Goal: Transaction & Acquisition: Subscribe to service/newsletter

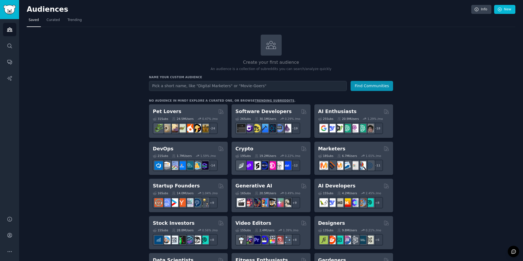
drag, startPoint x: 149, startPoint y: 73, endPoint x: 210, endPoint y: 73, distance: 61.3
click at [161, 78] on h3 "Name your custom audience" at bounding box center [271, 77] width 244 height 4
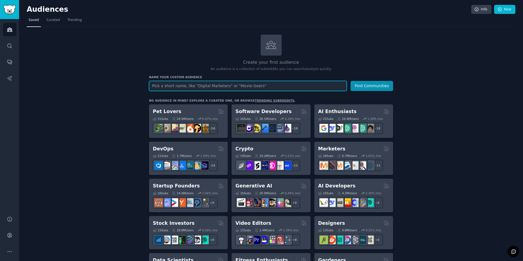
click at [199, 88] on input "text" at bounding box center [248, 86] width 198 height 10
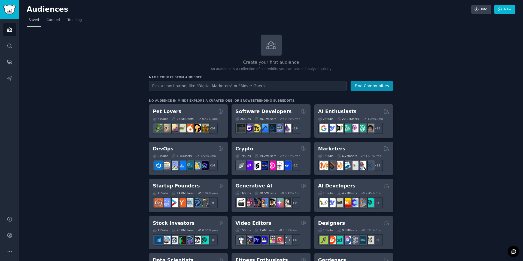
click at [260, 64] on h2 "Create your first audience" at bounding box center [271, 62] width 244 height 7
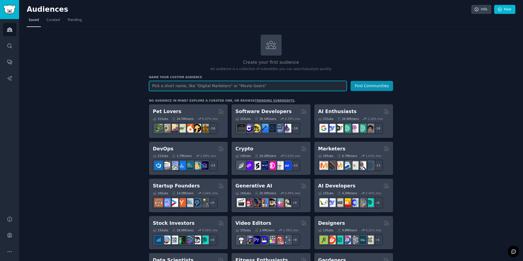
click at [304, 85] on input "text" at bounding box center [248, 86] width 198 height 10
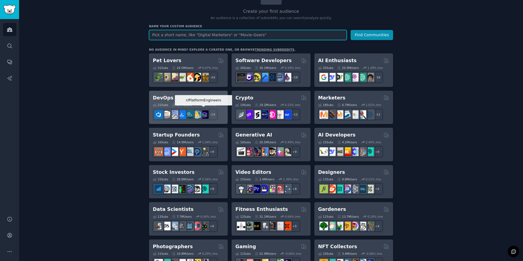
scroll to position [72, 0]
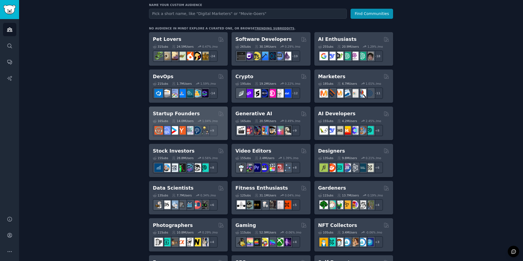
click at [184, 114] on h2 "Startup Founders" at bounding box center [176, 113] width 47 height 7
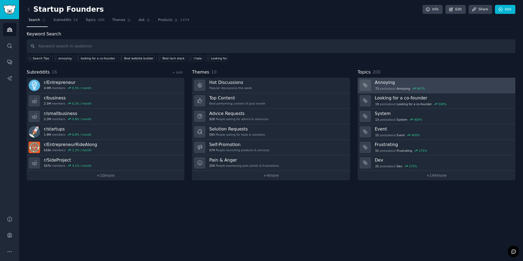
click at [382, 81] on h3 "Annoying" at bounding box center [443, 83] width 137 height 6
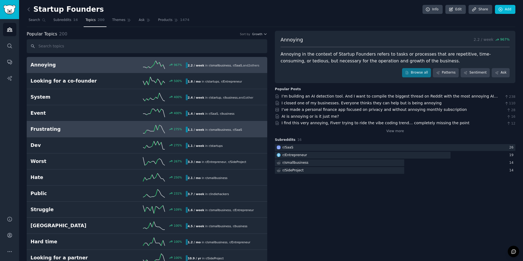
click at [40, 129] on h2 "Frustrating" at bounding box center [70, 129] width 78 height 7
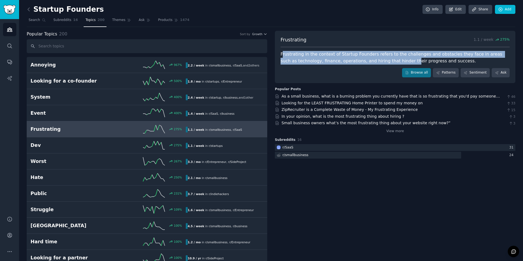
drag, startPoint x: 283, startPoint y: 56, endPoint x: 389, endPoint y: 59, distance: 106.3
click at [389, 59] on div "Frustrating in the context of Startup Founders refers to the challenges and obs…" at bounding box center [395, 57] width 229 height 13
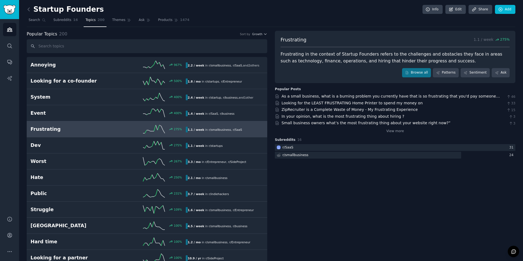
click at [372, 79] on div "Frustrating 1.1 / week 275 % Frustrating in the context of Startup Founders ref…" at bounding box center [395, 57] width 240 height 52
click at [355, 95] on link "As a small business, what is a burning problem you currently have that is so fr…" at bounding box center [391, 99] width 218 height 10
click at [67, 22] on span "Subreddits" at bounding box center [62, 20] width 18 height 5
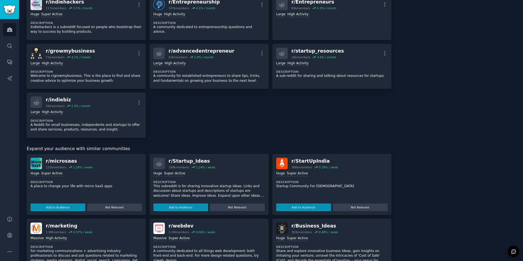
scroll to position [295, 0]
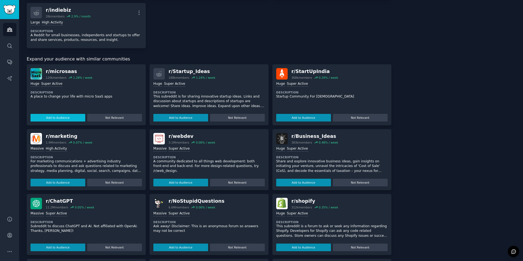
click at [71, 119] on button "Add to Audience" at bounding box center [58, 118] width 55 height 8
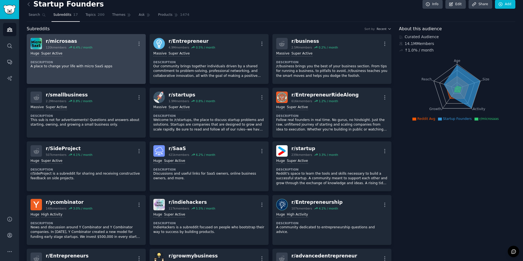
scroll to position [0, 0]
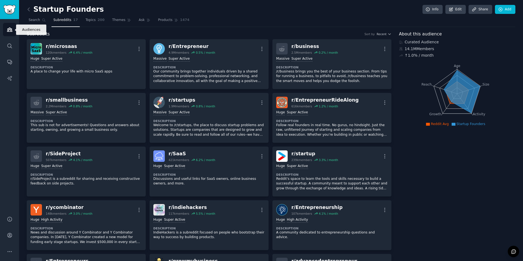
click at [11, 33] on link "Audiences" at bounding box center [9, 29] width 13 height 13
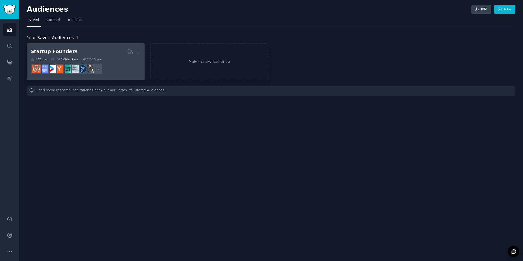
click at [62, 59] on div "14.1M Members" at bounding box center [65, 59] width 28 height 4
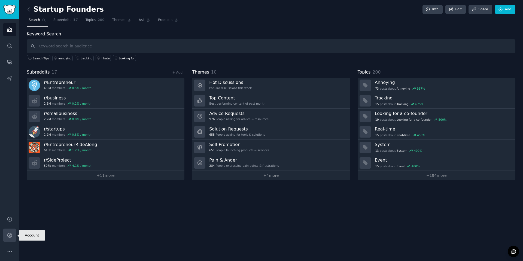
click at [10, 237] on icon "Sidebar" at bounding box center [10, 235] width 6 height 6
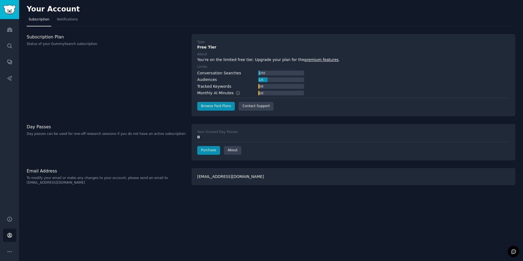
click at [264, 88] on div "0 / 0" at bounding box center [260, 86] width 5 height 5
click at [9, 57] on link "Conversations" at bounding box center [9, 61] width 13 height 13
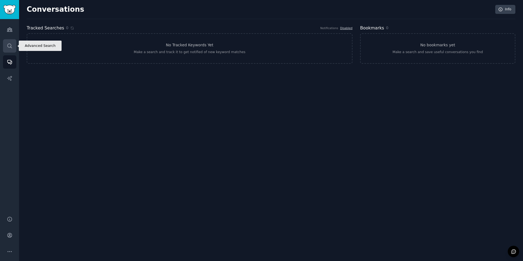
click at [13, 47] on link "Search" at bounding box center [9, 45] width 13 height 13
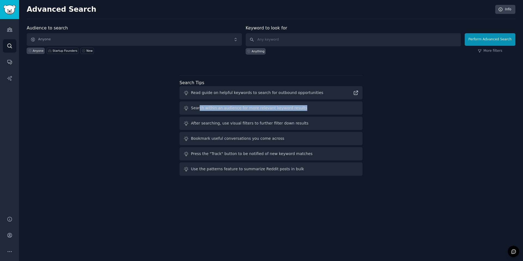
drag, startPoint x: 199, startPoint y: 109, endPoint x: 297, endPoint y: 106, distance: 97.8
click at [297, 106] on div "Search within an audience for more relevant keyword results" at bounding box center [270, 107] width 183 height 13
click at [101, 109] on div "Audience to search Anyone Anyone Startup Founders New Keyword to look for Anyth…" at bounding box center [271, 101] width 489 height 153
click at [2, 26] on div "Audiences Search Conversations AI Reports" at bounding box center [9, 114] width 19 height 190
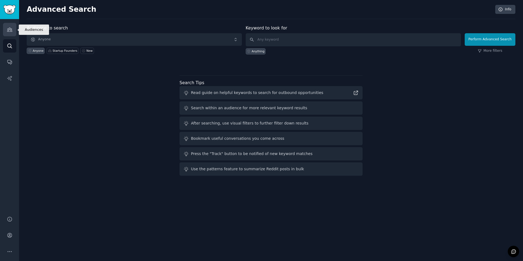
click at [5, 28] on link "Audiences" at bounding box center [9, 29] width 13 height 13
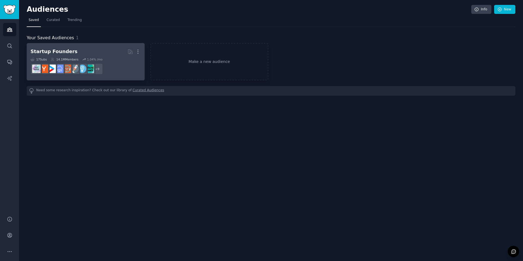
click at [94, 51] on h2 "Startup Founders More" at bounding box center [86, 52] width 110 height 10
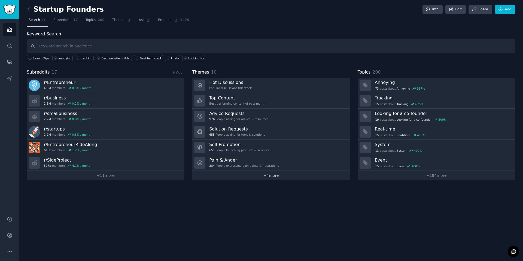
click at [272, 176] on link "+ 4 more" at bounding box center [271, 176] width 158 height 10
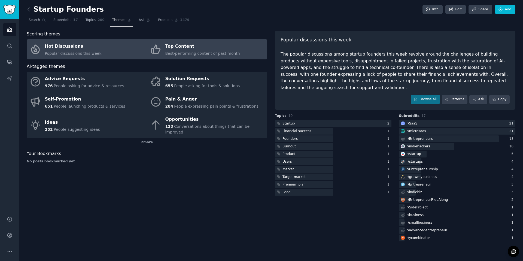
click at [189, 51] on span "Best-performing content of past month" at bounding box center [202, 53] width 75 height 4
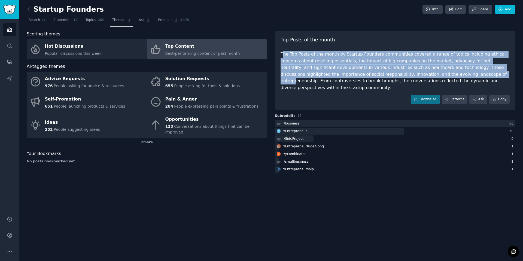
drag, startPoint x: 283, startPoint y: 52, endPoint x: 420, endPoint y: 74, distance: 138.7
click at [420, 74] on div "The Top Posts of the month by Startup Founders communities covered a range of t…" at bounding box center [395, 71] width 229 height 40
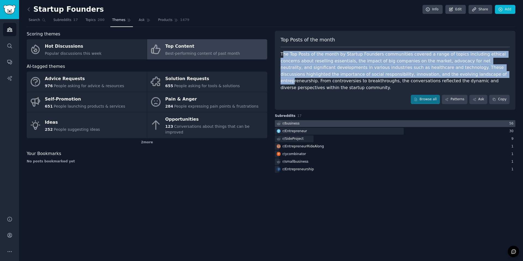
click at [296, 121] on div "r/ business" at bounding box center [290, 123] width 17 height 5
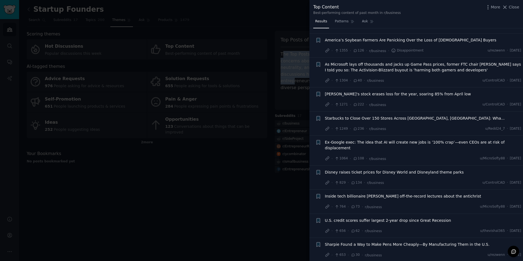
scroll to position [185, 0]
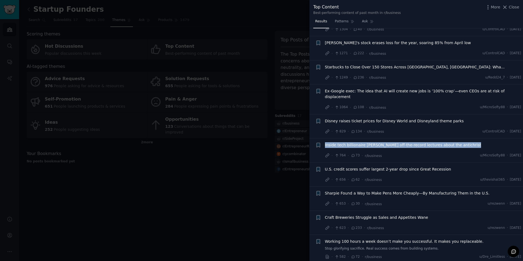
drag, startPoint x: 477, startPoint y: 141, endPoint x: 321, endPoint y: 142, distance: 156.3
click at [321, 142] on div "+ Inside tech billionaire Peter Thiel’s off-the-record lectures about the antic…" at bounding box center [418, 150] width 206 height 16
copy span "Inside tech billionaire Peter Thiel’s off-the-record lectures about the antichr…"
click at [180, 190] on div at bounding box center [261, 130] width 523 height 261
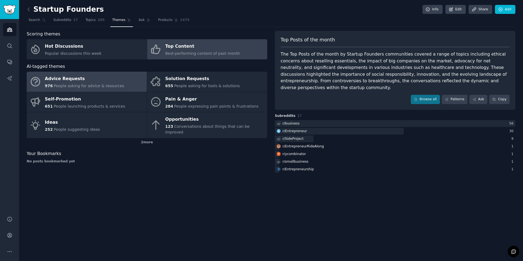
click at [93, 78] on div "Advice Requests" at bounding box center [84, 79] width 79 height 9
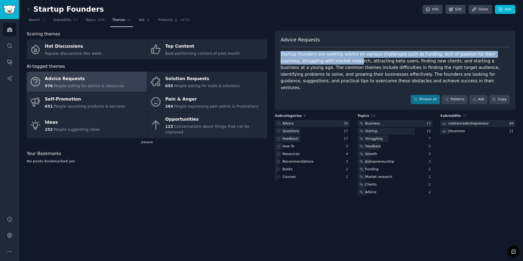
drag, startPoint x: 316, startPoint y: 53, endPoint x: 335, endPoint y: 63, distance: 21.5
click at [335, 63] on div "Startup founders are seeking advice on various challenges such as funding, lack…" at bounding box center [395, 71] width 229 height 40
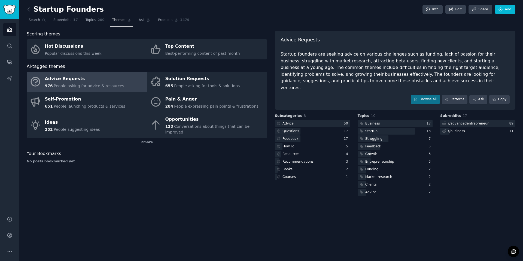
click at [361, 63] on div "Startup founders are seeking advice on various challenges such as funding, lack…" at bounding box center [395, 71] width 229 height 40
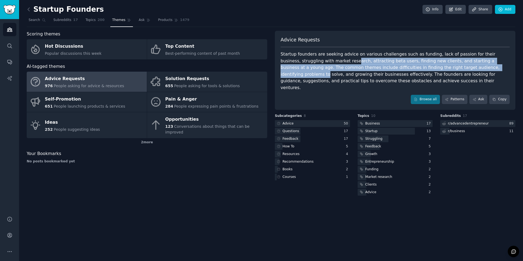
drag, startPoint x: 334, startPoint y: 63, endPoint x: 493, endPoint y: 59, distance: 159.4
click at [477, 64] on div "Startup founders are seeking advice on various challenges such as funding, lack…" at bounding box center [395, 71] width 229 height 40
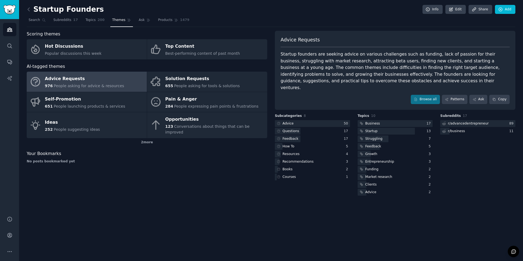
click at [498, 56] on div "Startup founders are seeking advice on various challenges such as funding, lack…" at bounding box center [395, 71] width 229 height 40
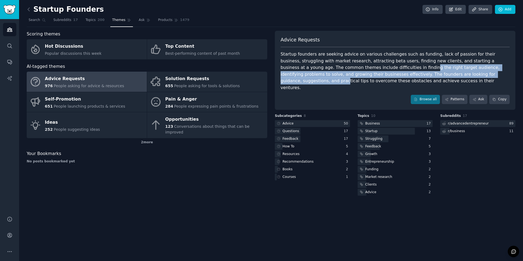
drag, startPoint x: 375, startPoint y: 66, endPoint x: 467, endPoint y: 74, distance: 92.3
click at [467, 74] on div "Startup founders are seeking advice on various challenges such as funding, lack…" at bounding box center [395, 71] width 229 height 40
click at [320, 77] on div "Startup founders are seeking advice on various challenges such as funding, lack…" at bounding box center [395, 71] width 229 height 40
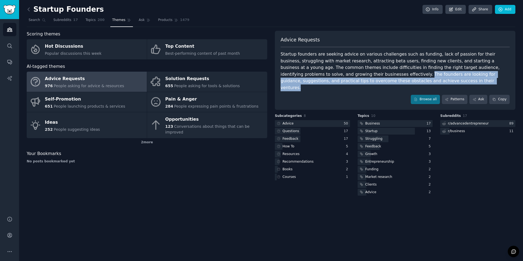
drag, startPoint x: 353, startPoint y: 76, endPoint x: 440, endPoint y: 82, distance: 87.3
click at [446, 81] on div "Startup founders are seeking advice on various challenges such as funding, lack…" at bounding box center [395, 71] width 229 height 40
click at [337, 81] on div "Startup founders are seeking advice on various challenges such as funding, lack…" at bounding box center [395, 71] width 229 height 40
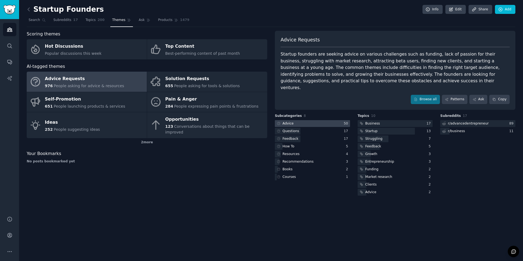
click at [298, 120] on div at bounding box center [312, 123] width 75 height 7
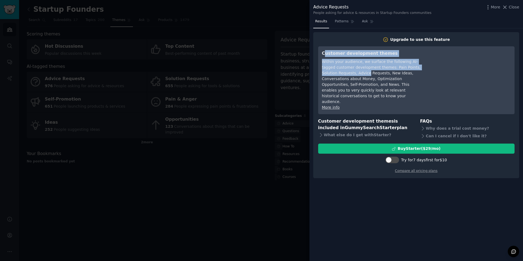
drag, startPoint x: 324, startPoint y: 53, endPoint x: 368, endPoint y: 74, distance: 48.0
click at [368, 74] on div "Customer development themes Within your audience, we surface the following AI-t…" at bounding box center [371, 80] width 99 height 60
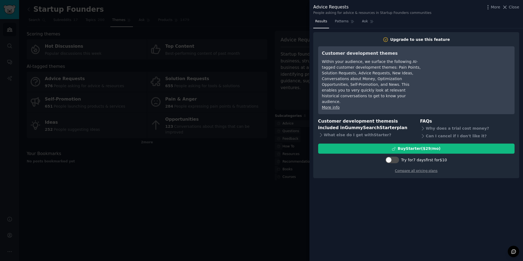
click at [368, 66] on div "Within your audience, we surface the following AI-tagged customer development t…" at bounding box center [371, 82] width 99 height 46
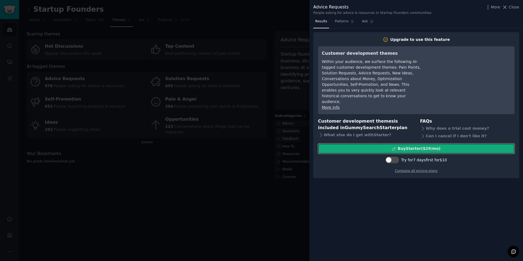
click at [404, 146] on div "Buy Starter ($ 29 /mo )" at bounding box center [419, 149] width 43 height 6
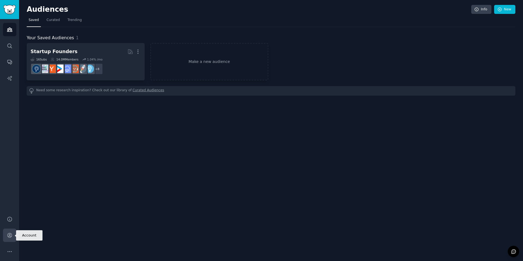
click at [15, 232] on link "Account" at bounding box center [9, 234] width 13 height 13
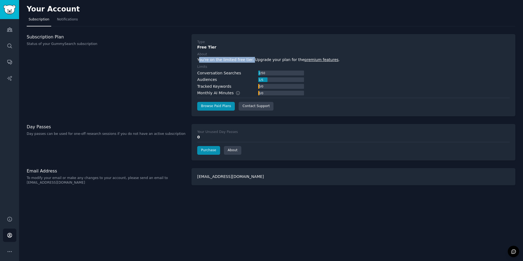
drag, startPoint x: 199, startPoint y: 61, endPoint x: 257, endPoint y: 59, distance: 58.0
click at [252, 59] on div "You're on the limited free tier. Upgrade your plan for the premium features ." at bounding box center [353, 60] width 312 height 6
click at [266, 58] on div "You're on the limited free tier. Upgrade your plan for the premium features ." at bounding box center [353, 60] width 312 height 6
click at [220, 107] on link "Browse Paid Plans" at bounding box center [216, 106] width 38 height 9
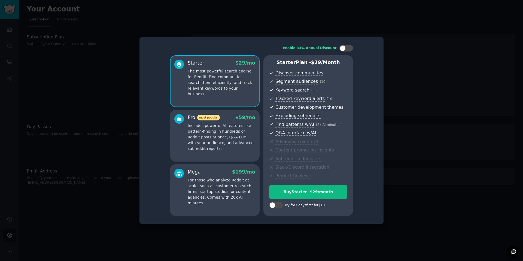
click at [208, 177] on p "For those who analyze Reddit at scale, such as customer research firms, startup…" at bounding box center [222, 191] width 68 height 29
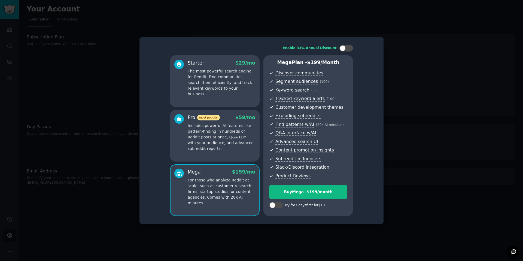
click at [215, 141] on p "Includes powerful AI features like pattern-finding in hundreds of Reddit posts …" at bounding box center [222, 137] width 68 height 29
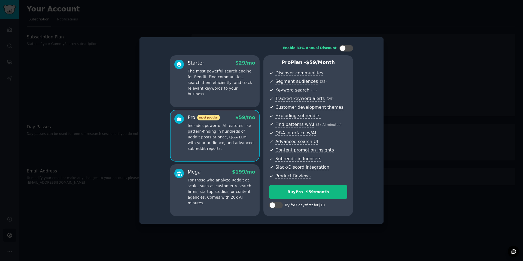
click at [207, 56] on div "Starter $ 29 /mo The most powerful search engine for Reddit. Find communities, …" at bounding box center [215, 81] width 90 height 52
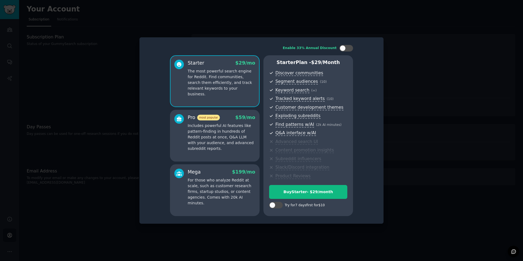
click at [208, 141] on p "Includes powerful AI features like pattern-finding in hundreds of Reddit posts …" at bounding box center [222, 137] width 68 height 29
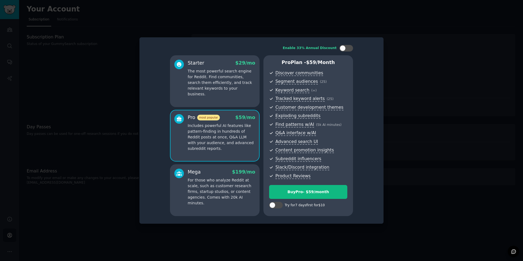
click at [208, 203] on div "Mega $ 199 /mo For those who analyze Reddit at scale, such as customer research…" at bounding box center [215, 190] width 90 height 52
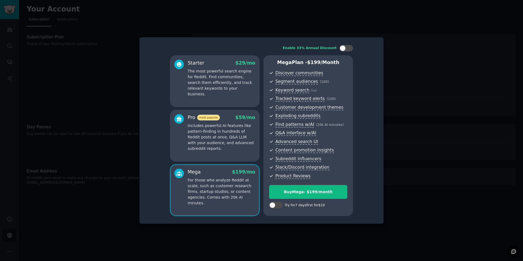
click at [213, 138] on p "Includes powerful AI features like pattern-finding in hundreds of Reddit posts …" at bounding box center [222, 137] width 68 height 29
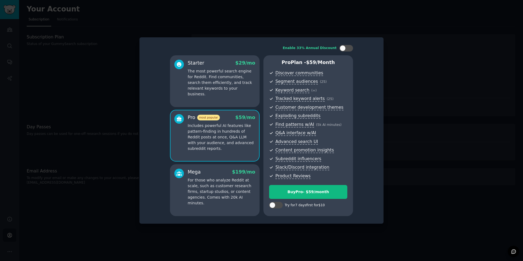
click at [217, 70] on p "The most powerful search engine for Reddit. Find communities, search them effic…" at bounding box center [222, 82] width 68 height 29
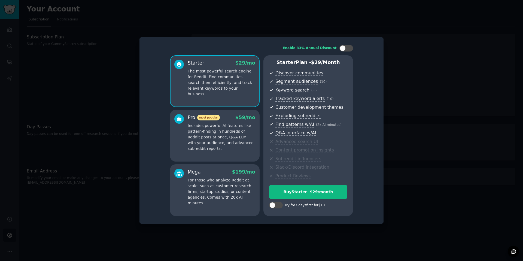
click at [431, 76] on div at bounding box center [261, 130] width 523 height 261
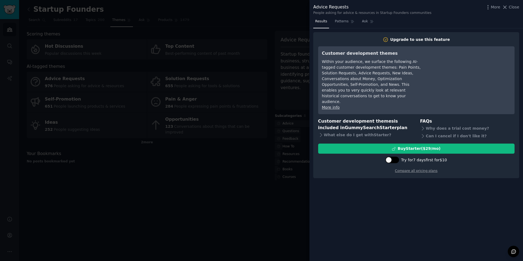
click at [391, 157] on div at bounding box center [392, 160] width 14 height 7
checkbox input "true"
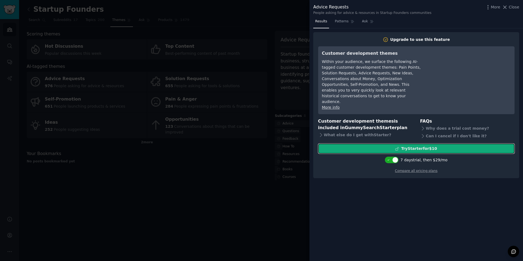
click at [416, 146] on div "Try Starter for $10" at bounding box center [419, 149] width 36 height 6
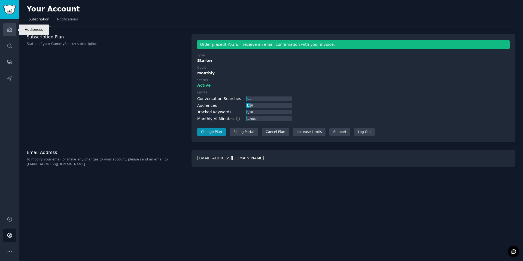
click at [6, 31] on link "Audiences" at bounding box center [9, 29] width 13 height 13
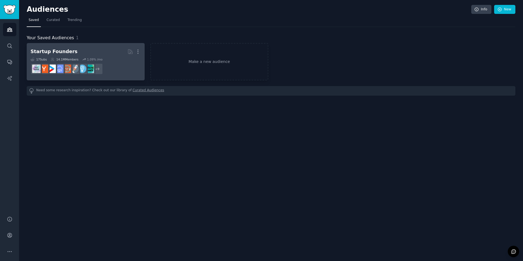
click at [80, 51] on h2 "Startup Founders More" at bounding box center [86, 52] width 110 height 10
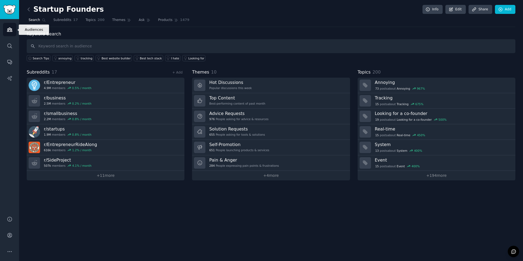
click at [9, 32] on icon "Sidebar" at bounding box center [10, 30] width 6 height 6
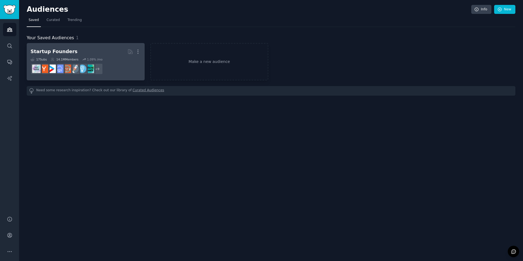
click at [99, 56] on h2 "Startup Founders More" at bounding box center [86, 52] width 110 height 10
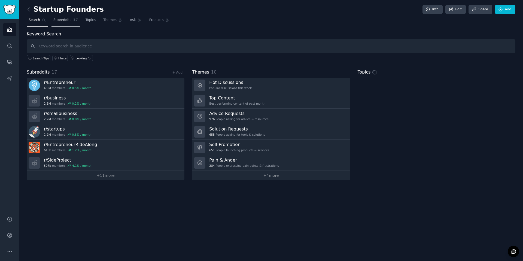
click at [63, 22] on span "Subreddits" at bounding box center [62, 20] width 18 height 5
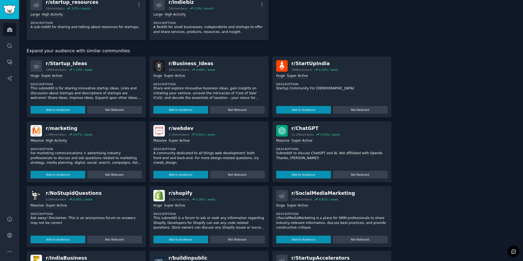
scroll to position [311, 0]
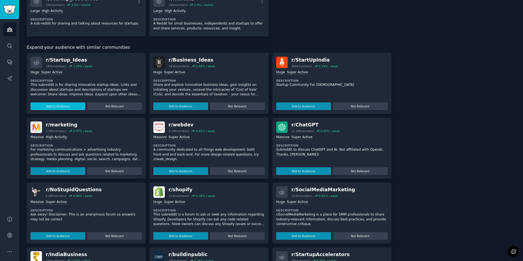
click at [65, 105] on button "Add to Audience" at bounding box center [58, 106] width 55 height 8
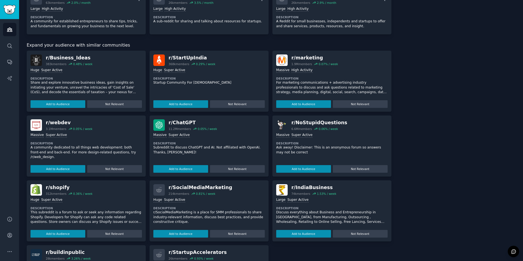
scroll to position [366, 0]
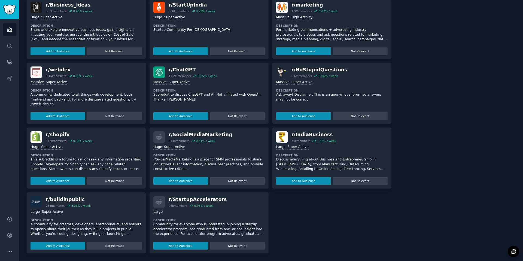
click at [50, 229] on p "A community for creators, developers, entrepreneurs, and makers to openly share…" at bounding box center [86, 229] width 111 height 14
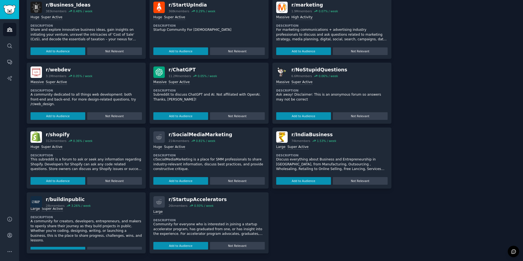
click at [37, 199] on img at bounding box center [36, 201] width 11 height 11
click at [37, 202] on img at bounding box center [36, 201] width 11 height 11
click at [69, 248] on button "Add to Audience" at bounding box center [58, 251] width 55 height 8
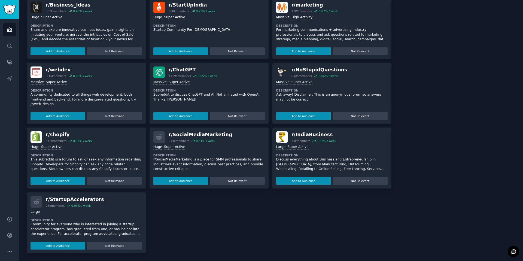
scroll to position [415, 0]
drag, startPoint x: 53, startPoint y: 227, endPoint x: 105, endPoint y: 234, distance: 51.6
click at [104, 234] on p "Community for everyone who is interested in joining a startup accelerator progr…" at bounding box center [86, 229] width 111 height 14
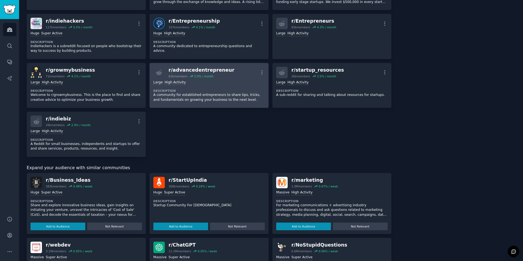
scroll to position [0, 0]
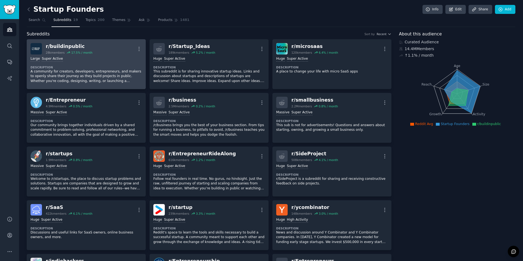
click at [93, 69] on p "A community for creators, developers, entrepreneurs, and makers to openly share…" at bounding box center [86, 76] width 111 height 14
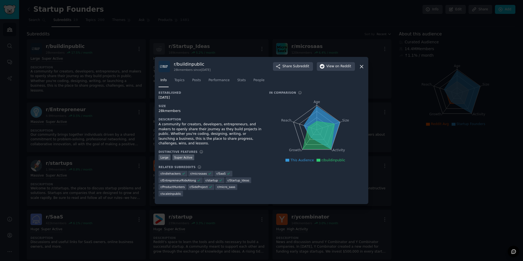
click at [100, 55] on div at bounding box center [261, 130] width 523 height 261
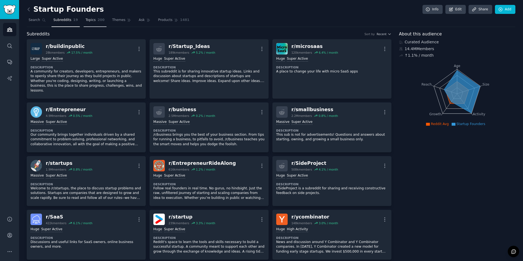
click at [87, 22] on link "Topics 200" at bounding box center [95, 21] width 23 height 11
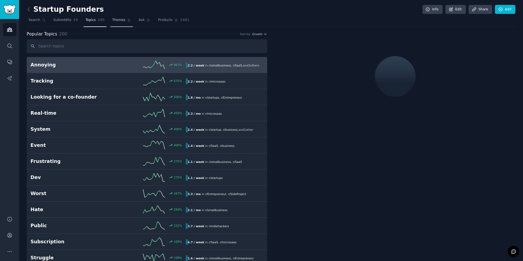
click at [119, 19] on span "Themes" at bounding box center [118, 20] width 13 height 5
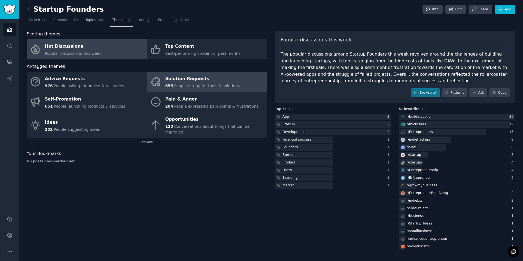
click at [191, 82] on div "Solution Requests" at bounding box center [202, 79] width 75 height 9
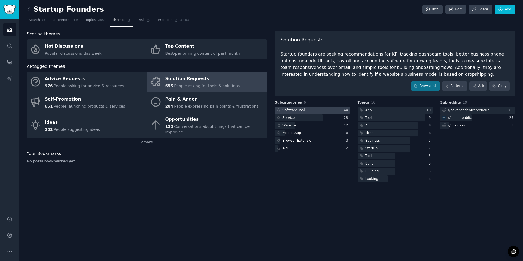
click at [329, 110] on div at bounding box center [312, 110] width 75 height 7
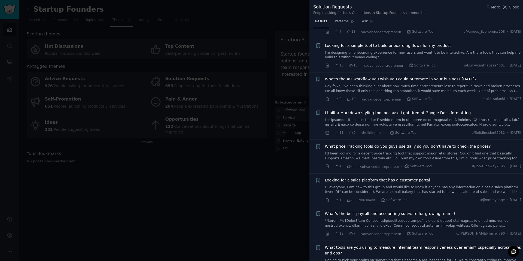
scroll to position [39, 0]
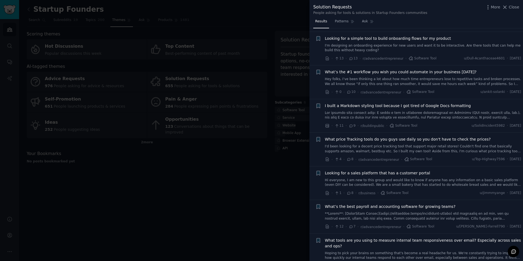
click at [419, 147] on link "I'd been looking for a decent price tracking tool that support major retail sto…" at bounding box center [423, 149] width 196 height 10
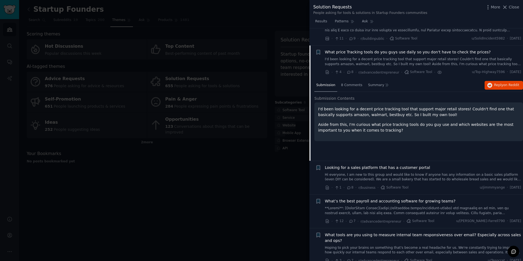
scroll to position [122, 0]
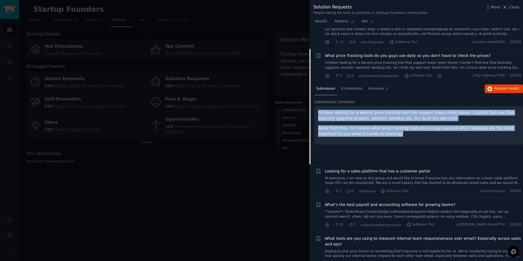
drag, startPoint x: 318, startPoint y: 113, endPoint x: 436, endPoint y: 133, distance: 120.2
click at [436, 133] on div "I'd been looking for a decent price tracking tool that support major retail sto…" at bounding box center [418, 125] width 209 height 39
click at [439, 132] on p "Aside from this, I'm curious what price tracking tools do you guy use and which…" at bounding box center [418, 130] width 201 height 11
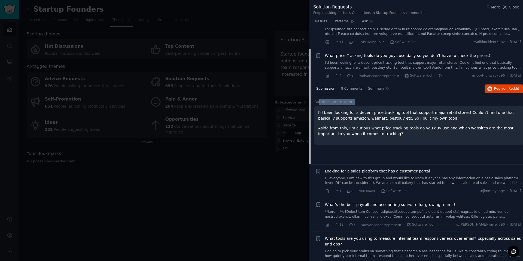
drag, startPoint x: 319, startPoint y: 101, endPoint x: 363, endPoint y: 104, distance: 43.7
click at [365, 100] on h2 "Submission Contents" at bounding box center [418, 102] width 209 height 6
click at [358, 120] on p "I'd been looking for a decent price tracking tool that support major retail sto…" at bounding box center [418, 115] width 201 height 11
click at [348, 89] on span "8 Comments" at bounding box center [351, 88] width 21 height 5
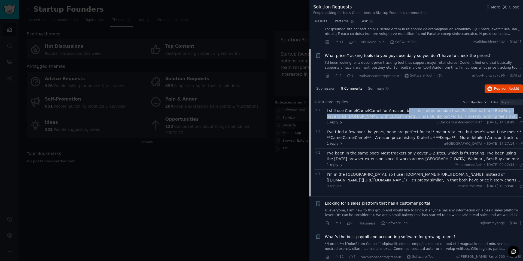
drag, startPoint x: 403, startPoint y: 113, endPoint x: 472, endPoint y: 115, distance: 69.2
click at [472, 115] on div "I still use CamelCamelCamel for Amazon, but it is limited outside that. For Wal…" at bounding box center [425, 113] width 196 height 11
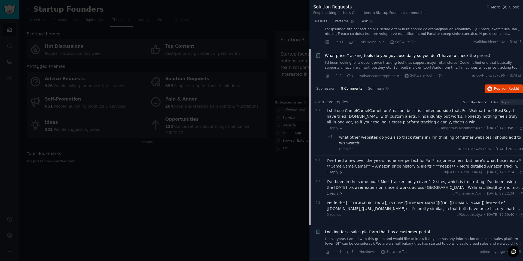
click at [359, 120] on div "I still use CamelCamelCamel for Amazon, but it is limited outside that. For Wal…" at bounding box center [425, 116] width 196 height 17
click at [323, 89] on span "Submission" at bounding box center [325, 88] width 19 height 5
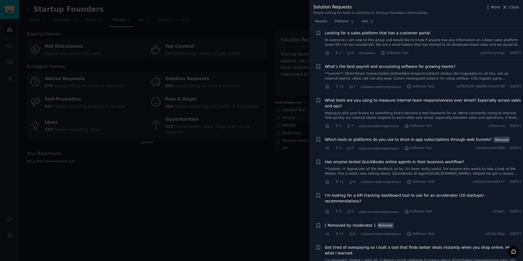
scroll to position [264, 0]
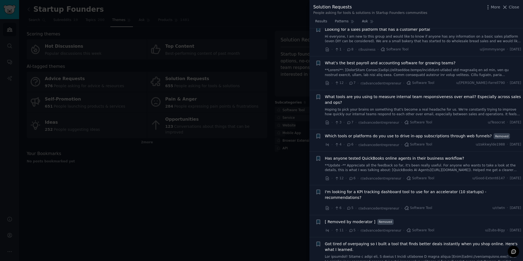
click at [239, 180] on div at bounding box center [261, 130] width 523 height 261
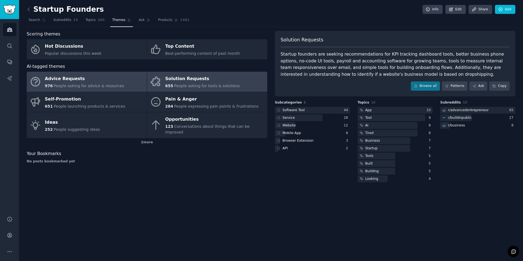
click at [78, 87] on span "People asking for advice & resources" at bounding box center [89, 86] width 70 height 4
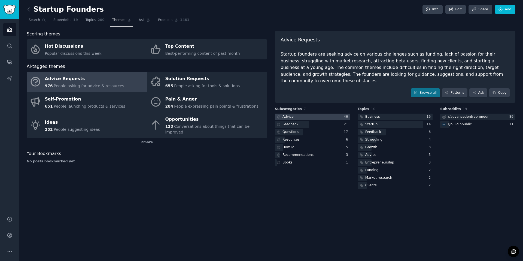
click at [298, 114] on div at bounding box center [312, 117] width 75 height 7
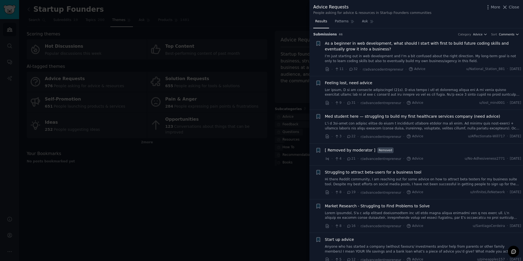
click at [515, 34] on icon "button" at bounding box center [517, 34] width 4 height 4
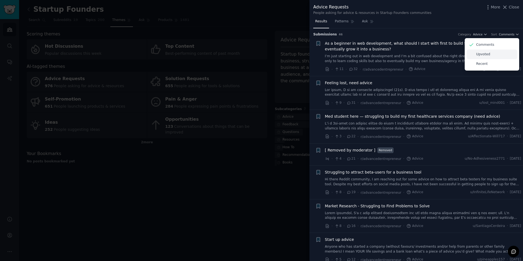
click at [490, 55] on div "Upvoted" at bounding box center [492, 55] width 51 height 10
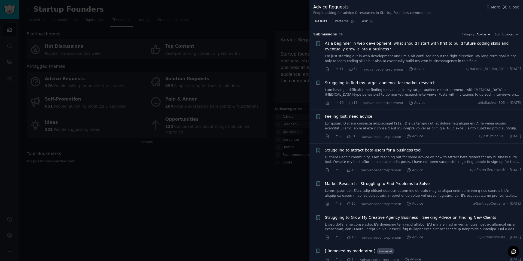
click at [480, 35] on span "Advice" at bounding box center [481, 34] width 10 height 4
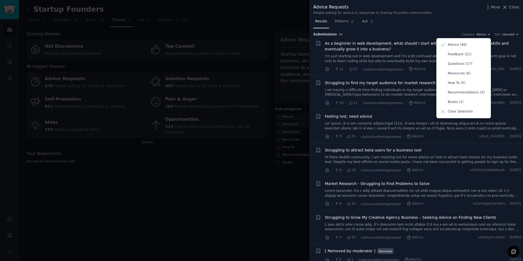
click at [468, 19] on div "Results Patterns Ask" at bounding box center [416, 22] width 214 height 11
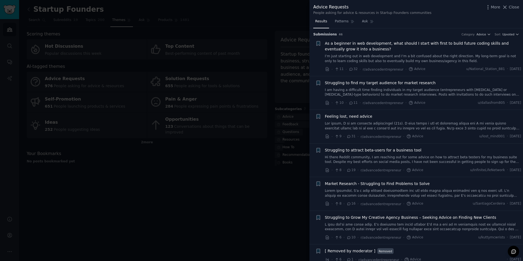
click at [171, 237] on div at bounding box center [261, 130] width 523 height 261
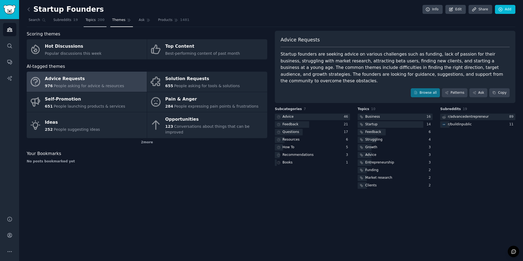
click at [100, 18] on span "200" at bounding box center [100, 20] width 7 height 5
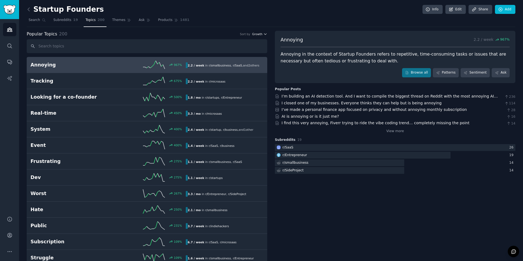
click at [256, 33] on span "Growth" at bounding box center [257, 34] width 10 height 4
click at [228, 55] on p "Velocity" at bounding box center [230, 54] width 13 height 5
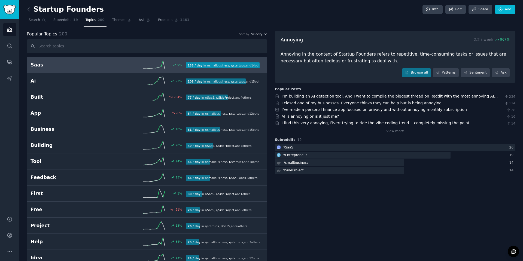
click at [87, 66] on h2 "Saas" at bounding box center [70, 65] width 78 height 7
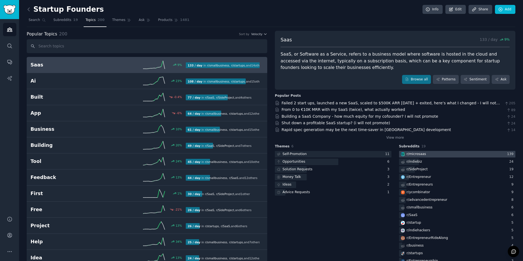
click at [442, 153] on div at bounding box center [457, 154] width 117 height 7
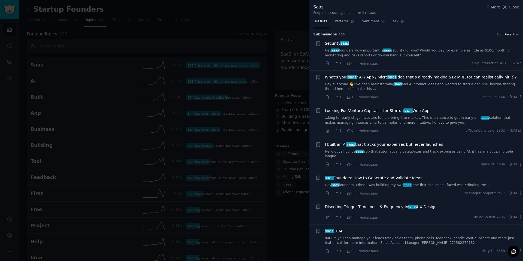
click at [507, 33] on span "Recent" at bounding box center [509, 34] width 10 height 4
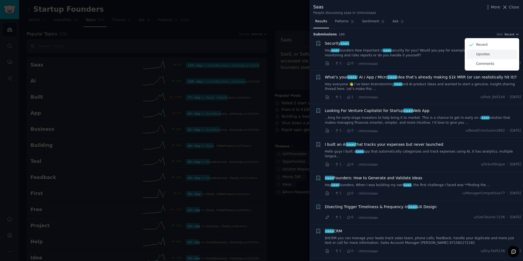
click at [478, 51] on div "Upvotes" at bounding box center [492, 55] width 51 height 10
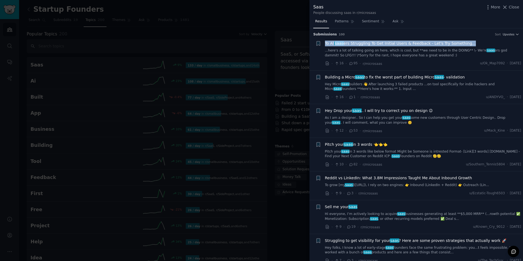
click at [378, 46] on span "To All saas ers Struggling To Get Initial Users & Feedback - Let's Try Somethin…" at bounding box center [400, 44] width 151 height 6
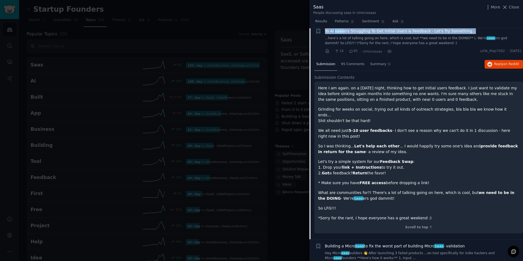
scroll to position [9, 0]
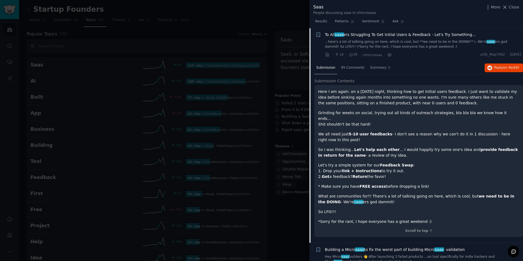
click at [376, 132] on strong "5-10 user feedbacks" at bounding box center [371, 134] width 44 height 4
click at [316, 69] on span "Submission" at bounding box center [325, 67] width 19 height 5
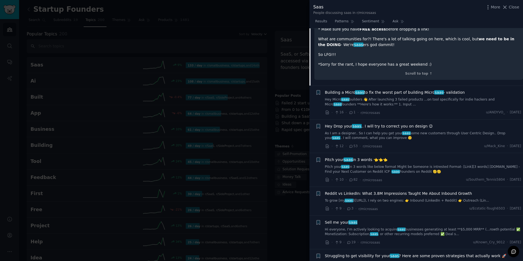
scroll to position [169, 0]
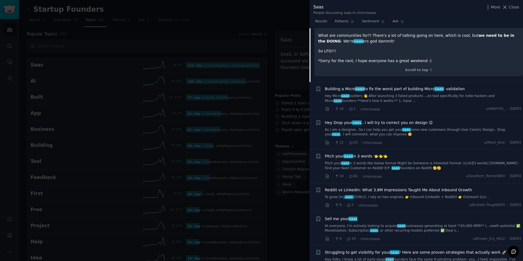
click at [376, 86] on span "Building a Micro saas to fix the worst part of building Micro saas - validation" at bounding box center [395, 89] width 140 height 6
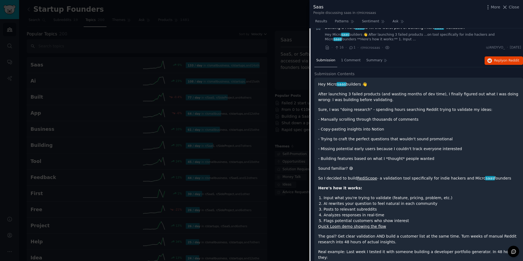
scroll to position [42, 0]
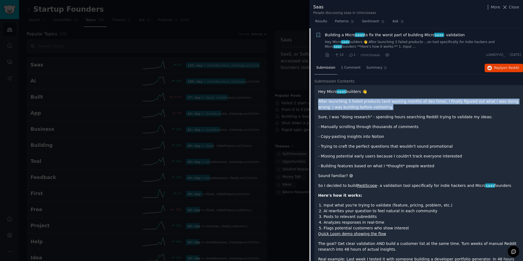
drag, startPoint x: 327, startPoint y: 99, endPoint x: 395, endPoint y: 106, distance: 68.4
click at [395, 106] on p "After launching 3 failed products (and wasting months of dev time), I finally f…" at bounding box center [418, 104] width 201 height 11
click at [407, 105] on p "After launching 3 failed products (and wasting months of dev time), I finally f…" at bounding box center [418, 104] width 201 height 11
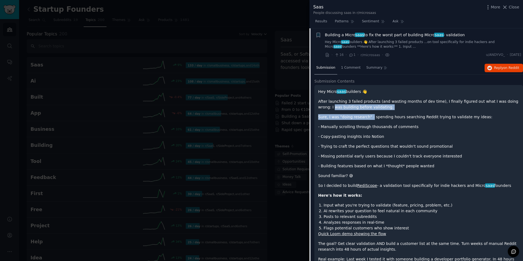
drag, startPoint x: 321, startPoint y: 108, endPoint x: 370, endPoint y: 118, distance: 50.2
click at [370, 118] on div "Hey Micro saas builders 👋 After launching 3 failed products (and wasting months…" at bounding box center [418, 233] width 201 height 288
click at [347, 118] on p "Sure, I was "doing research" - spending hours searching Reddit trying to valida…" at bounding box center [418, 117] width 201 height 6
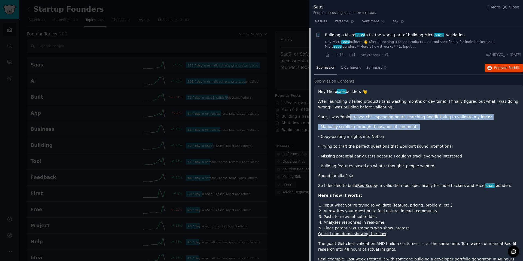
drag, startPoint x: 347, startPoint y: 117, endPoint x: 384, endPoint y: 131, distance: 39.5
click at [402, 130] on div "Hey Micro saas builders 👋 After launching 3 failed products (and wasting months…" at bounding box center [418, 233] width 201 height 288
click at [361, 132] on div "Hey Micro saas builders 👋 After launching 3 failed products (and wasting months…" at bounding box center [418, 233] width 201 height 288
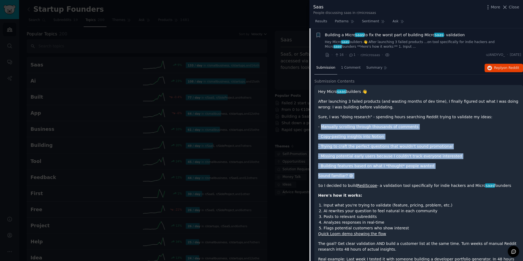
drag, startPoint x: 321, startPoint y: 126, endPoint x: 366, endPoint y: 180, distance: 70.3
click at [366, 180] on div "Hey Micro saas builders 👋 After launching 3 failed products (and wasting months…" at bounding box center [418, 233] width 201 height 288
click at [357, 159] on div "Hey Micro saas builders 👋 After launching 3 failed products (and wasting months…" at bounding box center [418, 233] width 201 height 288
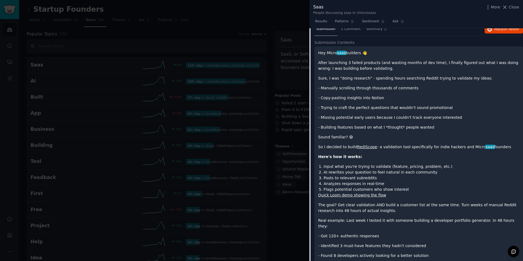
scroll to position [84, 0]
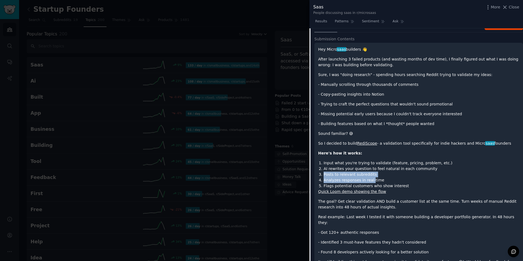
drag, startPoint x: 335, startPoint y: 173, endPoint x: 371, endPoint y: 182, distance: 37.8
click at [371, 182] on ol "Input what you're trying to validate (feature, pricing, problem, etc.) AI rewri…" at bounding box center [418, 174] width 201 height 29
click at [336, 178] on li "Analyzes responses in real-time" at bounding box center [422, 180] width 196 height 6
drag, startPoint x: 322, startPoint y: 176, endPoint x: 373, endPoint y: 182, distance: 51.1
click at [373, 182] on ol "Input what you're trying to validate (feature, pricing, problem, etc.) AI rewri…" at bounding box center [418, 174] width 201 height 29
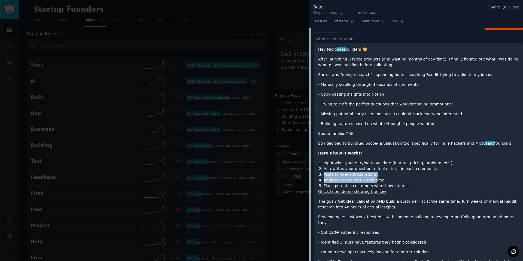
click at [341, 182] on li "Analyzes responses in real-time" at bounding box center [422, 180] width 196 height 6
drag, startPoint x: 325, startPoint y: 187, endPoint x: 419, endPoint y: 184, distance: 94.3
click at [419, 184] on li "Flags potential customers who show interest" at bounding box center [422, 186] width 196 height 6
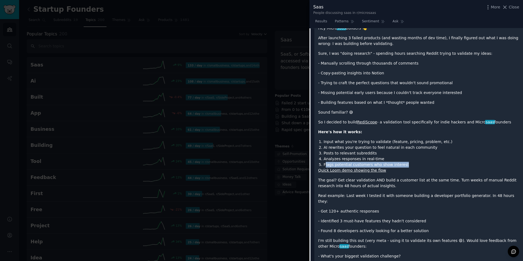
scroll to position [109, 0]
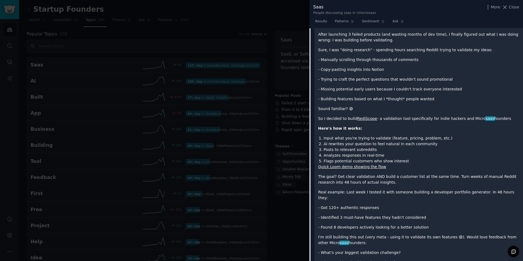
drag, startPoint x: 347, startPoint y: 182, endPoint x: 336, endPoint y: 180, distance: 11.6
click at [347, 182] on p "The goal? Get clear validation AND build a customer list at the same time. Turn…" at bounding box center [418, 179] width 201 height 11
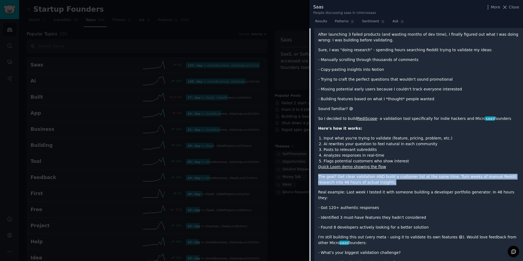
drag, startPoint x: 315, startPoint y: 177, endPoint x: 475, endPoint y: 181, distance: 159.4
click at [475, 181] on div "Hey Micro saas builders 👋 After launching 3 failed products (and wasting months…" at bounding box center [418, 170] width 209 height 305
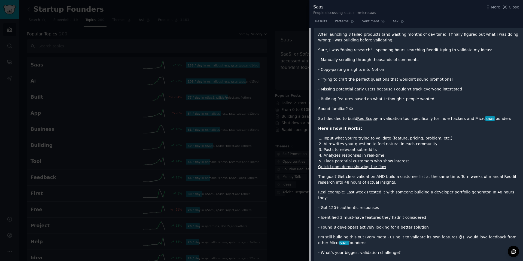
click at [443, 185] on div "Hey Micro saas builders 👋 After launching 3 failed products (and wasting months…" at bounding box center [418, 166] width 201 height 288
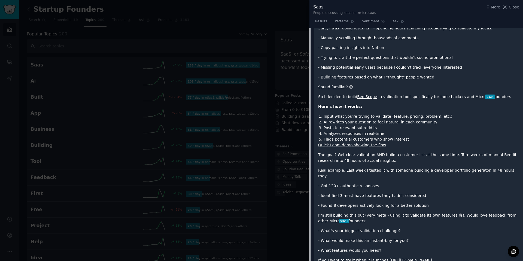
scroll to position [138, 0]
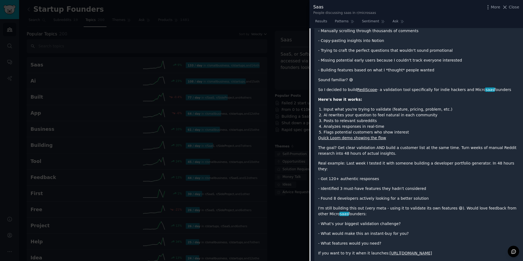
click at [335, 176] on p "- Got 120+ authentic responses" at bounding box center [418, 179] width 201 height 6
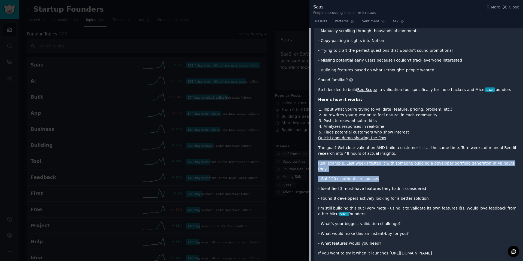
drag, startPoint x: 315, startPoint y: 162, endPoint x: 429, endPoint y: 175, distance: 115.4
click at [430, 175] on div "Hey Micro saas builders 👋 After launching 3 failed products (and wasting months…" at bounding box center [418, 141] width 209 height 305
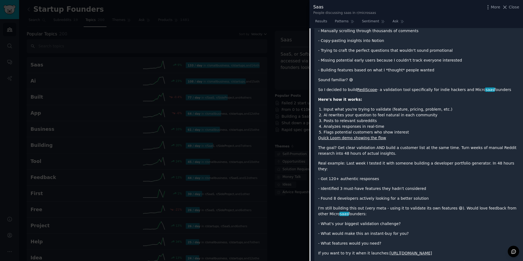
click at [370, 176] on div "Hey Micro saas builders 👋 After launching 3 failed products (and wasting months…" at bounding box center [418, 137] width 201 height 288
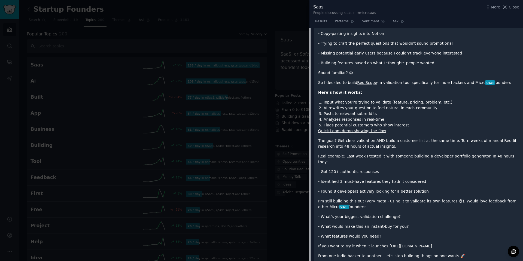
scroll to position [149, 0]
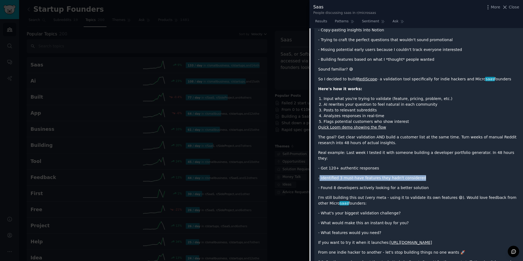
drag, startPoint x: 319, startPoint y: 172, endPoint x: 423, endPoint y: 172, distance: 103.5
click at [423, 175] on p "- Identified 3 must-have features they hadn't considered" at bounding box center [418, 178] width 201 height 6
click at [390, 178] on div "Hey Micro saas builders 👋 After launching 3 failed products (and wasting months…" at bounding box center [418, 126] width 201 height 288
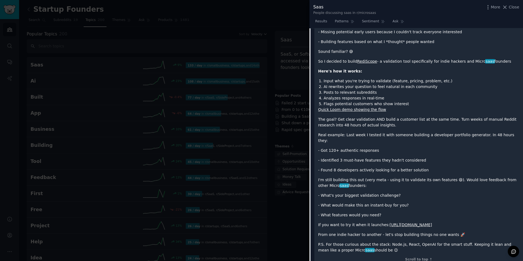
scroll to position [170, 0]
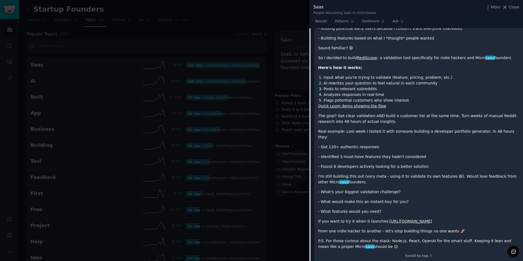
drag, startPoint x: 325, startPoint y: 162, endPoint x: 404, endPoint y: 175, distance: 79.4
click at [404, 175] on div "Hey Micro saas builders 👋 After launching 3 failed products (and wasting months…" at bounding box center [418, 105] width 201 height 288
click at [360, 174] on p "I'm still building this out (very meta - using it to validate its own features …" at bounding box center [418, 178] width 201 height 11
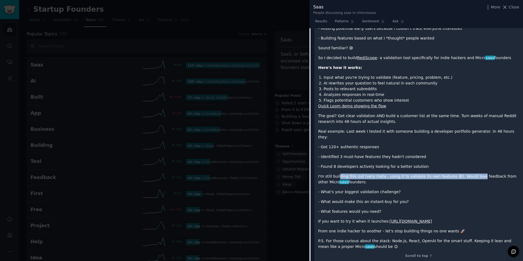
drag, startPoint x: 338, startPoint y: 171, endPoint x: 480, endPoint y: 169, distance: 141.9
click at [473, 173] on p "I'm still building this out (very meta - using it to validate its own features …" at bounding box center [418, 178] width 201 height 11
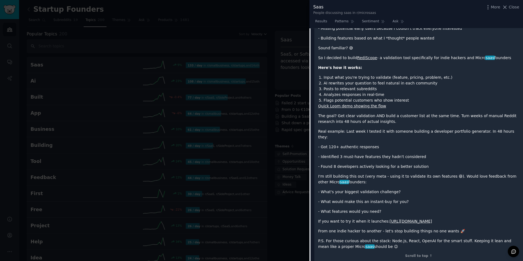
click at [484, 173] on p "I'm still building this out (very meta - using it to validate its own features …" at bounding box center [418, 178] width 201 height 11
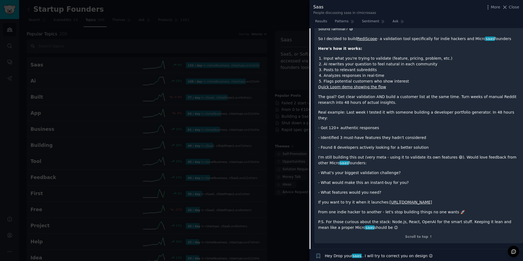
drag, startPoint x: 330, startPoint y: 199, endPoint x: 335, endPoint y: 199, distance: 5.7
click at [330, 199] on p "If you want to try it when it launches: https://www.rediscope.app" at bounding box center [418, 202] width 201 height 6
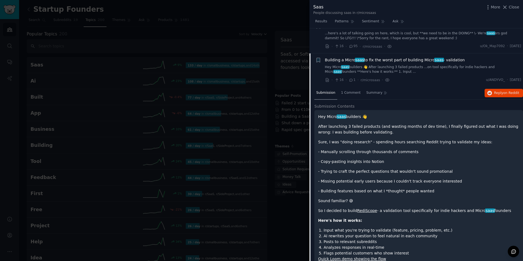
scroll to position [14, 0]
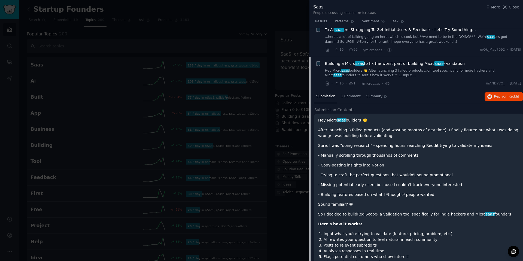
click at [390, 64] on span "Building a Micro saas to fix the worst part of building Micro saas - validation" at bounding box center [395, 64] width 140 height 6
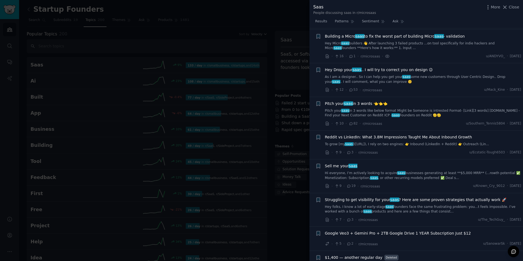
scroll to position [42, 0]
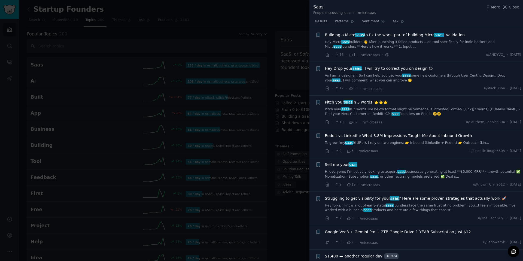
click at [399, 35] on span "Building a Micro saas to fix the worst part of building Micro saas - validation" at bounding box center [395, 35] width 140 height 6
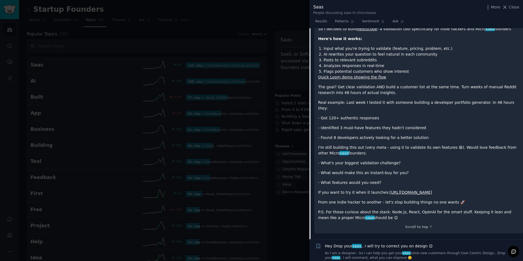
scroll to position [202, 0]
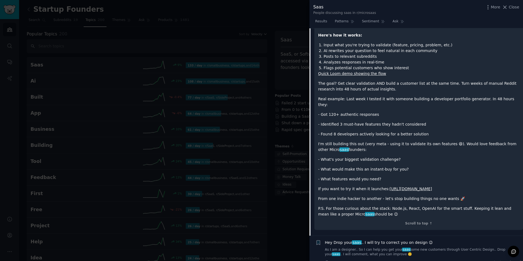
click at [401, 187] on link "https://www.rediscope.app" at bounding box center [410, 189] width 42 height 4
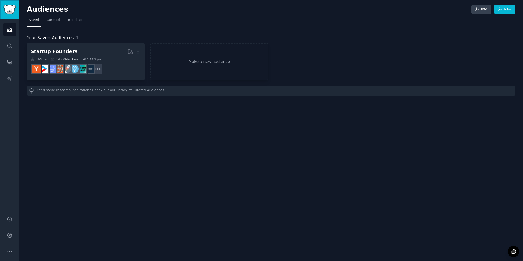
click at [12, 8] on img "Sidebar" at bounding box center [9, 10] width 13 height 10
click at [11, 10] on img "Sidebar" at bounding box center [9, 10] width 13 height 10
click at [6, 44] on link "Search" at bounding box center [9, 45] width 13 height 13
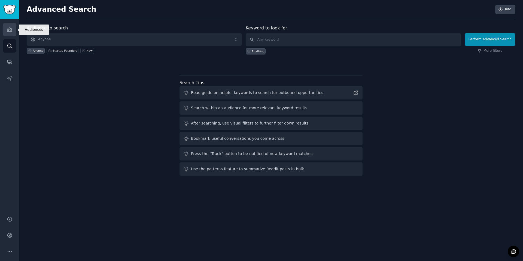
click at [7, 31] on icon "Sidebar" at bounding box center [9, 30] width 5 height 4
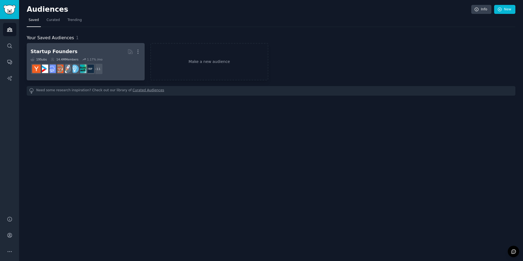
click at [72, 51] on h2 "Startup Founders More" at bounding box center [86, 52] width 110 height 10
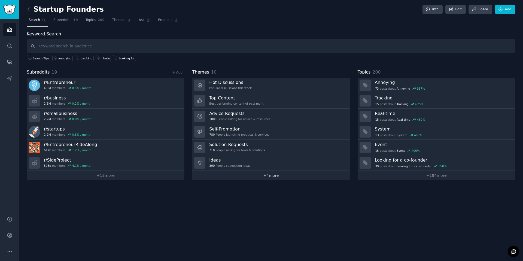
click at [273, 176] on link "+ 4 more" at bounding box center [271, 176] width 158 height 10
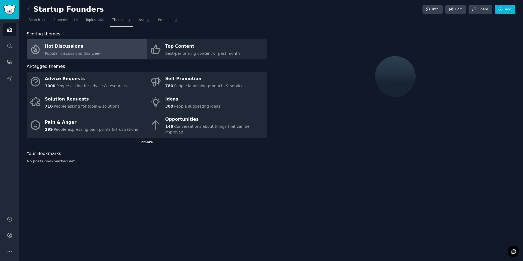
click at [142, 139] on div "2 more" at bounding box center [147, 142] width 240 height 9
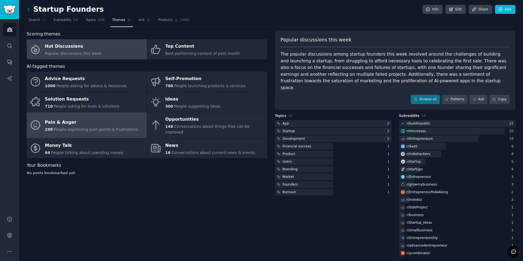
click at [102, 127] on span "People expressing pain points & frustrations" at bounding box center [96, 129] width 84 height 4
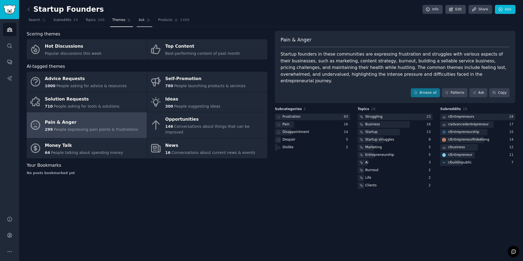
click at [141, 21] on span "Ask" at bounding box center [142, 20] width 6 height 5
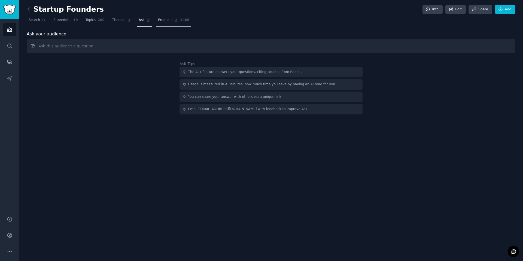
click at [176, 19] on icon at bounding box center [176, 20] width 4 height 4
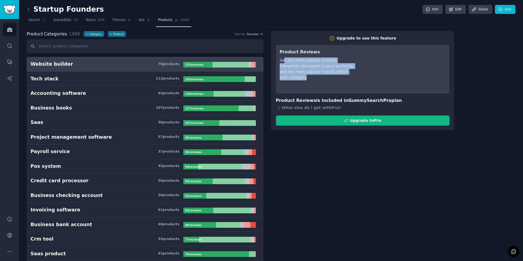
drag, startPoint x: 283, startPoint y: 61, endPoint x: 343, endPoint y: 72, distance: 60.5
click at [343, 72] on div "See the most popular product categories discussed in your audience, and the mos…" at bounding box center [318, 68] width 77 height 23
click at [251, 37] on div "Product Categories 1488 + Category + Product Sort by Reviews" at bounding box center [145, 34] width 237 height 7
click at [254, 36] on span "Reviews" at bounding box center [253, 34] width 12 height 4
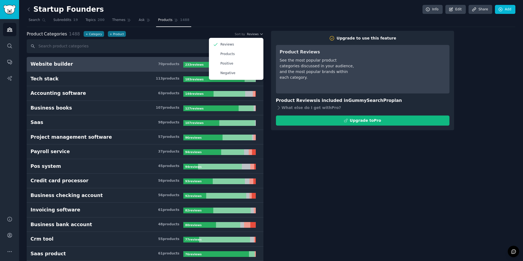
click at [250, 14] on div "Startup Founders Info Edit Share Add" at bounding box center [271, 10] width 489 height 11
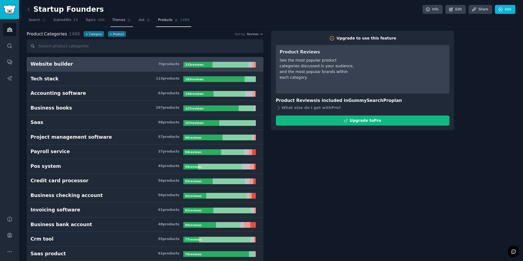
click at [124, 20] on link "Themes" at bounding box center [121, 21] width 23 height 11
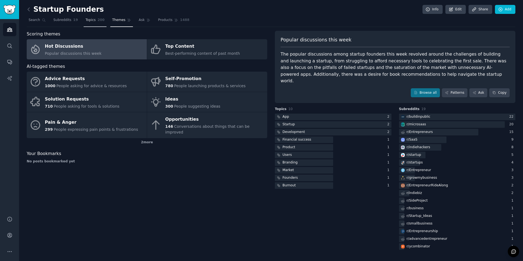
click at [87, 23] on link "Topics 200" at bounding box center [95, 21] width 23 height 11
click at [69, 21] on span "Subreddits" at bounding box center [62, 20] width 18 height 5
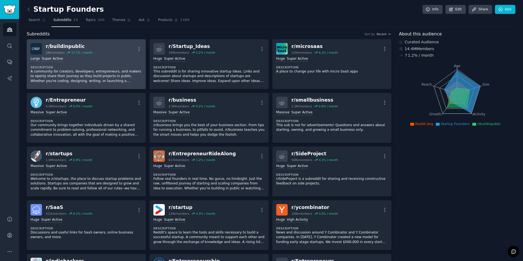
click at [80, 60] on div "Large Super Active" at bounding box center [86, 58] width 111 height 5
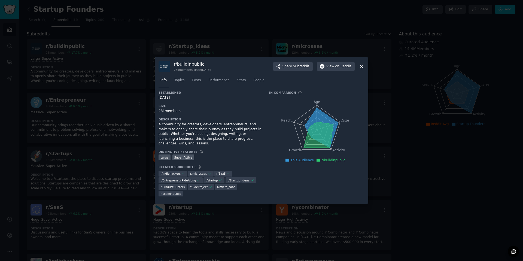
click at [186, 78] on nav "Info Topics Posts Performance Stats People" at bounding box center [262, 81] width 206 height 11
click at [185, 79] on link "Topics" at bounding box center [179, 81] width 14 height 11
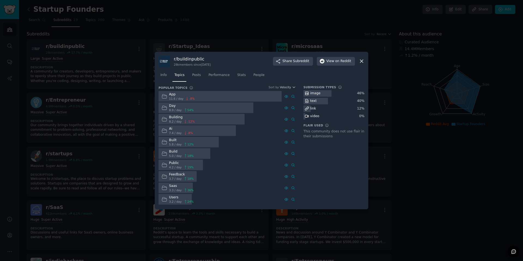
click at [260, 23] on div at bounding box center [261, 130] width 523 height 261
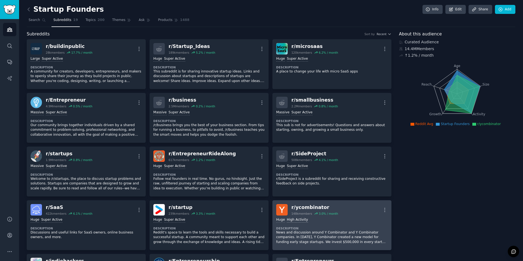
scroll to position [3, 0]
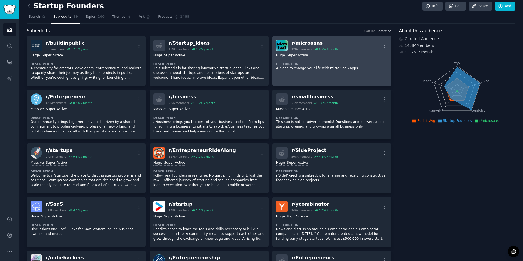
click at [300, 60] on div "Huge Super Active Description A place to change your life with micro SaaS apps" at bounding box center [331, 61] width 111 height 21
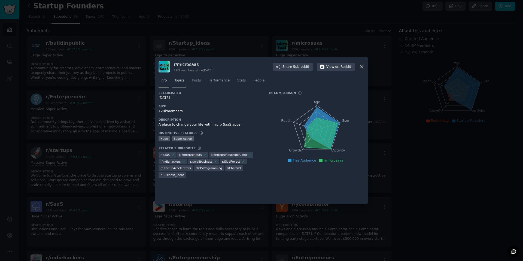
click at [179, 82] on span "Topics" at bounding box center [179, 80] width 10 height 5
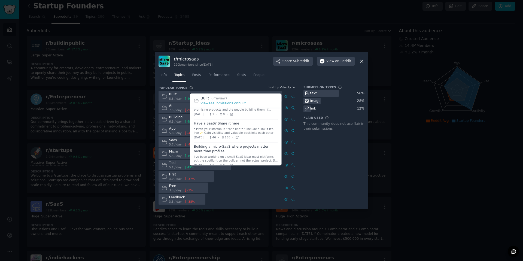
scroll to position [202, 0]
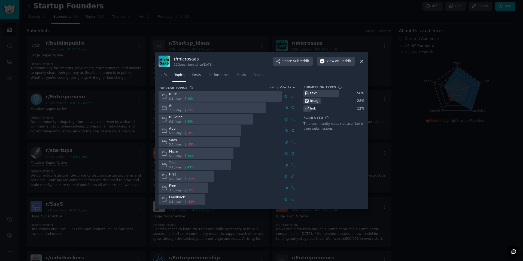
click at [255, 182] on div "Built 8.6 / day 46 % Advanced Search Ai 7.5 / day -9 % Building 6.6 / day 49 % …" at bounding box center [227, 148] width 137 height 114
click at [523, 118] on div at bounding box center [261, 130] width 523 height 261
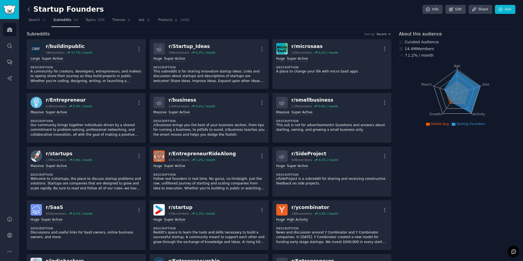
click at [31, 11] on icon at bounding box center [29, 10] width 6 height 6
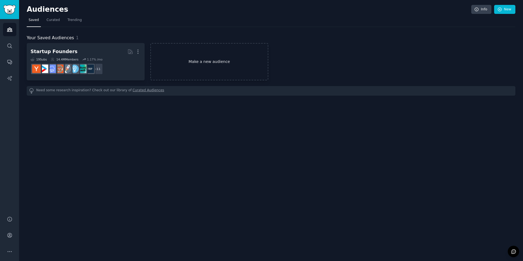
click at [228, 66] on link "Make a new audience" at bounding box center [209, 61] width 118 height 37
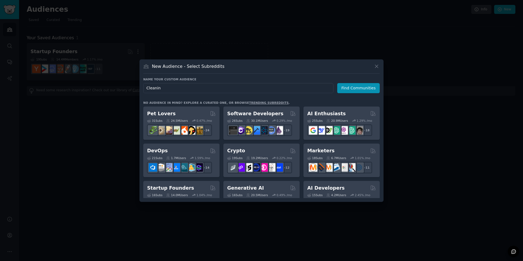
type input "Cleaning"
click button "Find Communities" at bounding box center [358, 88] width 42 height 10
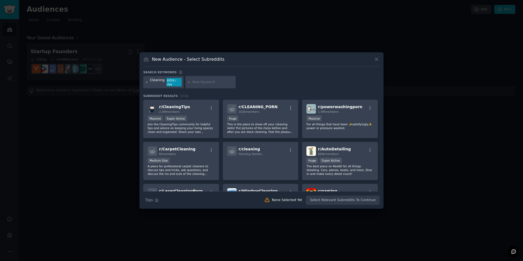
click at [147, 82] on icon at bounding box center [146, 81] width 1 height 1
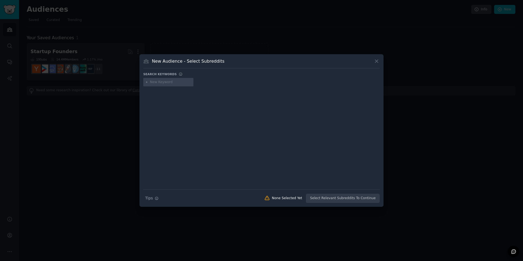
click at [523, 67] on div at bounding box center [261, 130] width 523 height 261
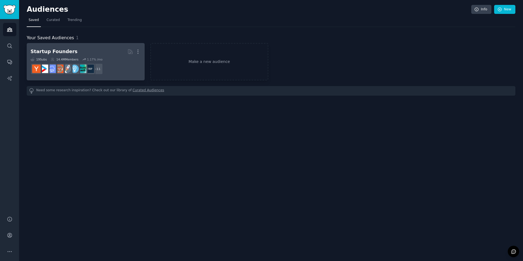
click at [112, 58] on div "19 Sub s 14.4M Members 1.17 % /mo" at bounding box center [86, 59] width 110 height 4
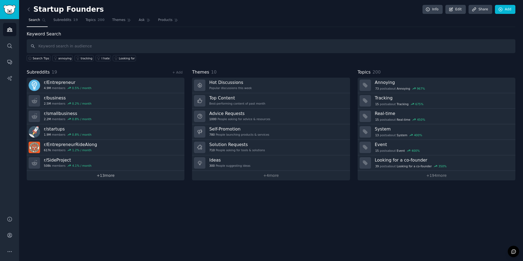
click at [108, 179] on link "+ 13 more" at bounding box center [106, 176] width 158 height 10
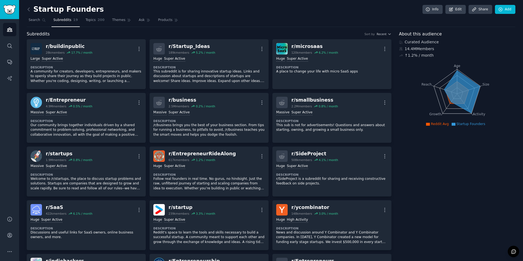
click at [63, 21] on span "Subreddits" at bounding box center [62, 20] width 18 height 5
click at [66, 20] on span "Subreddits" at bounding box center [62, 20] width 18 height 5
click at [37, 21] on span "Search" at bounding box center [34, 20] width 11 height 5
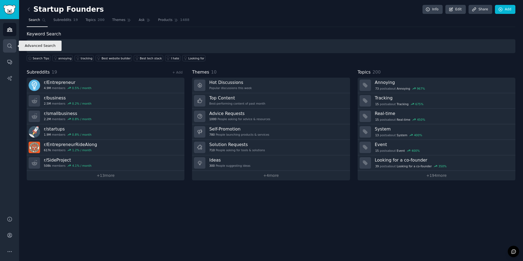
type input "solo"
click at [10, 45] on icon "Sidebar" at bounding box center [10, 46] width 6 height 6
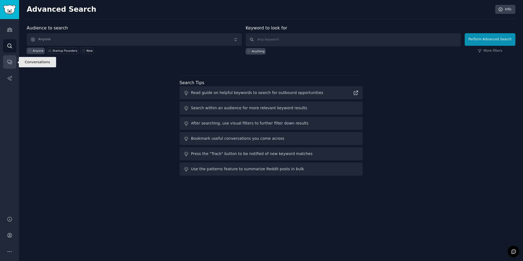
click at [7, 61] on icon "Sidebar" at bounding box center [9, 62] width 4 height 4
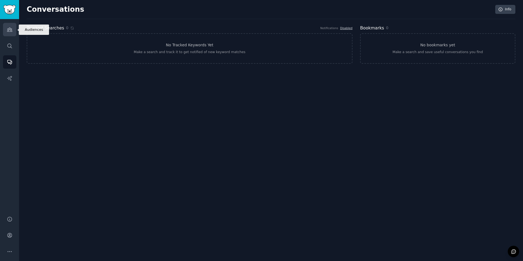
click at [10, 33] on link "Audiences" at bounding box center [9, 29] width 13 height 13
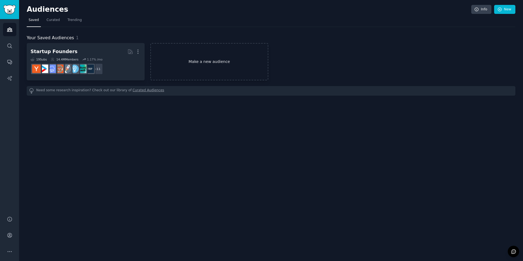
click at [188, 64] on link "Make a new audience" at bounding box center [209, 61] width 118 height 37
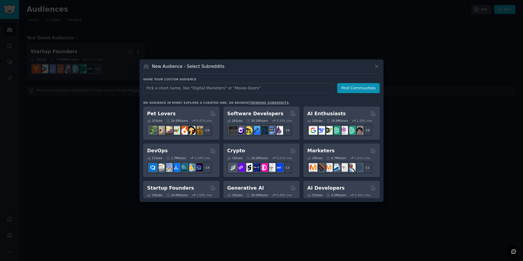
click at [213, 33] on div at bounding box center [261, 130] width 523 height 261
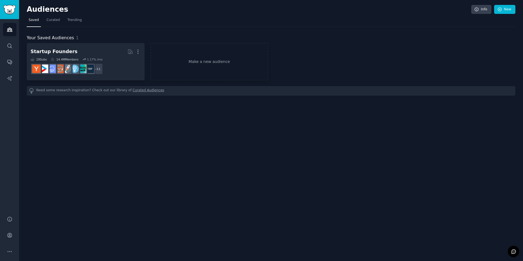
click at [135, 90] on link "Curated Audiences" at bounding box center [149, 91] width 32 height 6
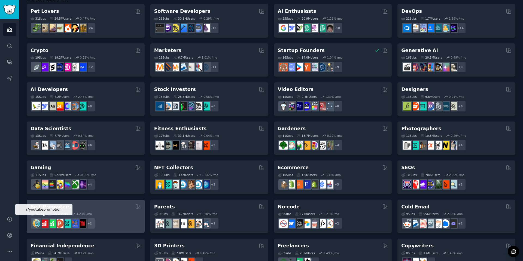
scroll to position [42, 0]
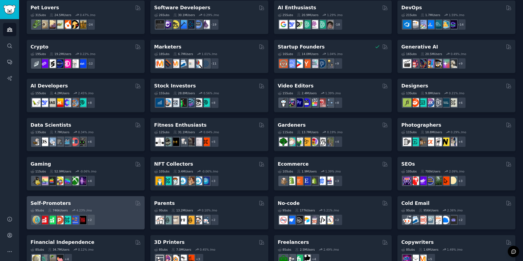
click at [82, 205] on div "Self-Promoters" at bounding box center [86, 203] width 110 height 7
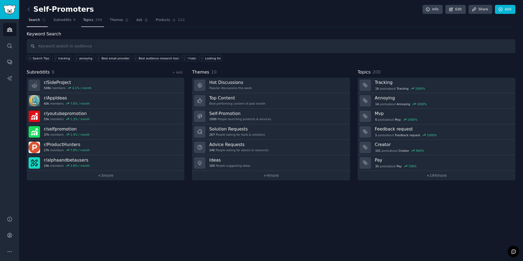
click at [101, 20] on span "200" at bounding box center [98, 20] width 7 height 5
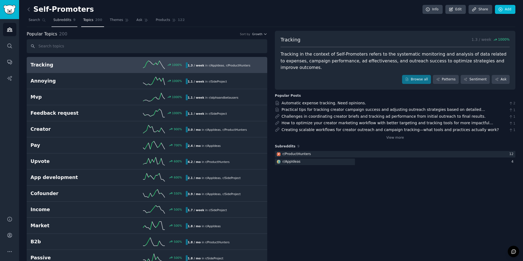
click at [69, 21] on span "Subreddits" at bounding box center [62, 20] width 18 height 5
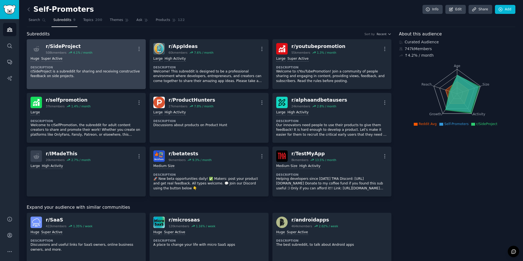
click at [83, 74] on p "r/SideProject is a subreddit for sharing and receiving constructive feedback on…" at bounding box center [86, 74] width 111 height 10
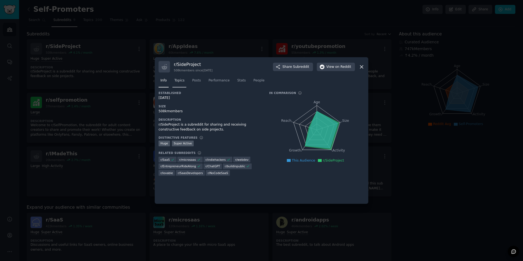
click at [186, 81] on link "Topics" at bounding box center [179, 81] width 14 height 11
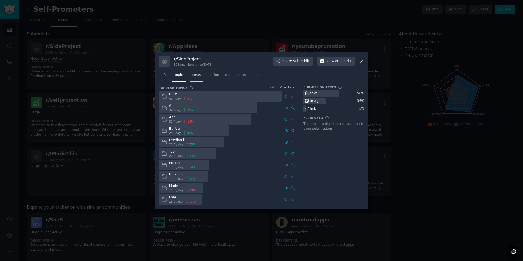
click at [202, 77] on link "Posts" at bounding box center [196, 76] width 13 height 11
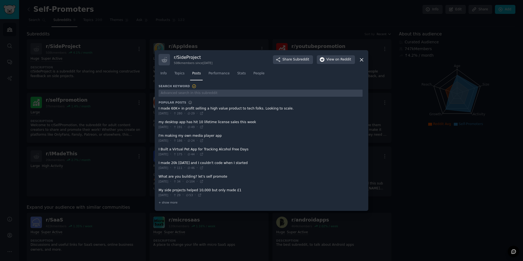
drag, startPoint x: 174, startPoint y: 109, endPoint x: 245, endPoint y: 109, distance: 70.3
click at [245, 109] on span at bounding box center [261, 110] width 204 height 13
drag, startPoint x: 171, startPoint y: 123, endPoint x: 225, endPoint y: 121, distance: 53.7
click at [225, 121] on span at bounding box center [261, 124] width 204 height 13
click at [142, 126] on div at bounding box center [261, 130] width 523 height 261
